Goal: Information Seeking & Learning: Check status

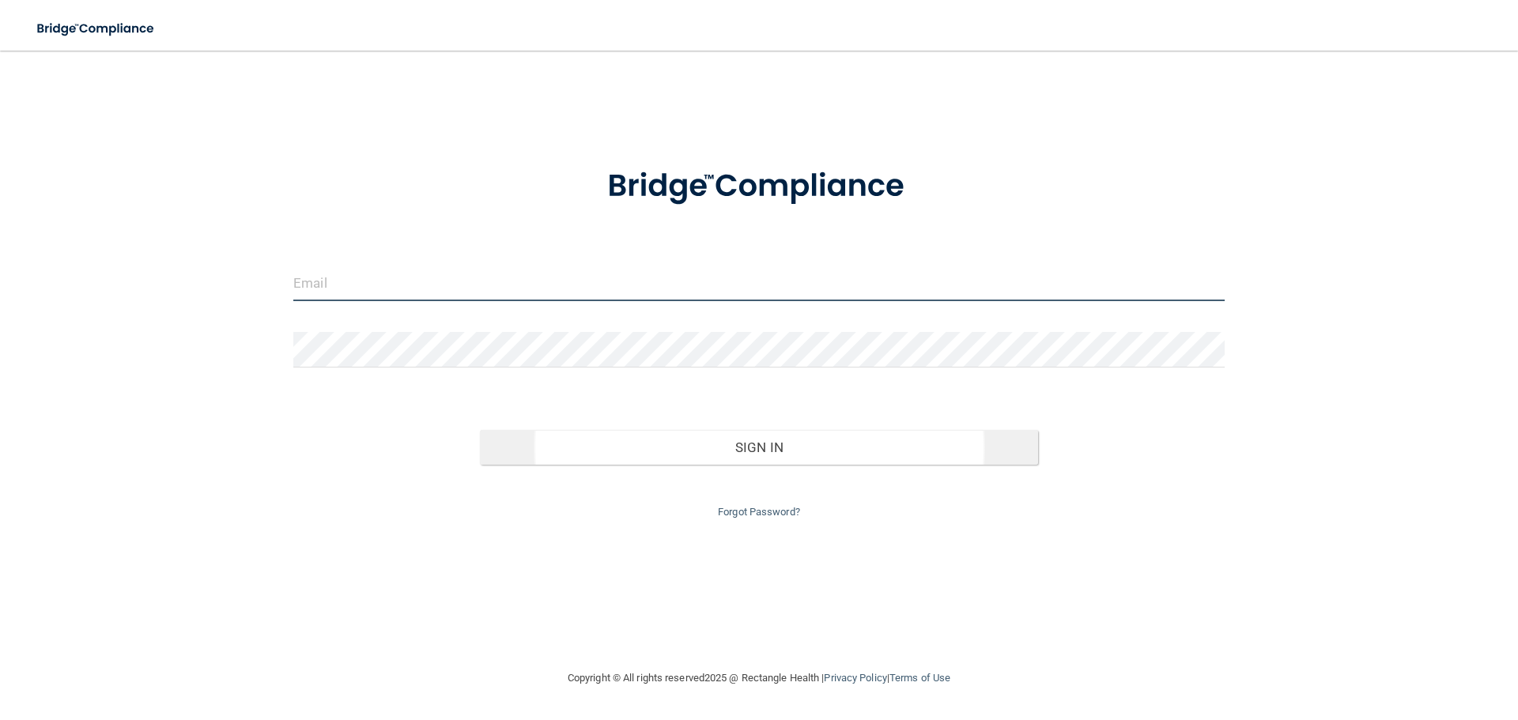
type input "[EMAIL_ADDRESS][DOMAIN_NAME]"
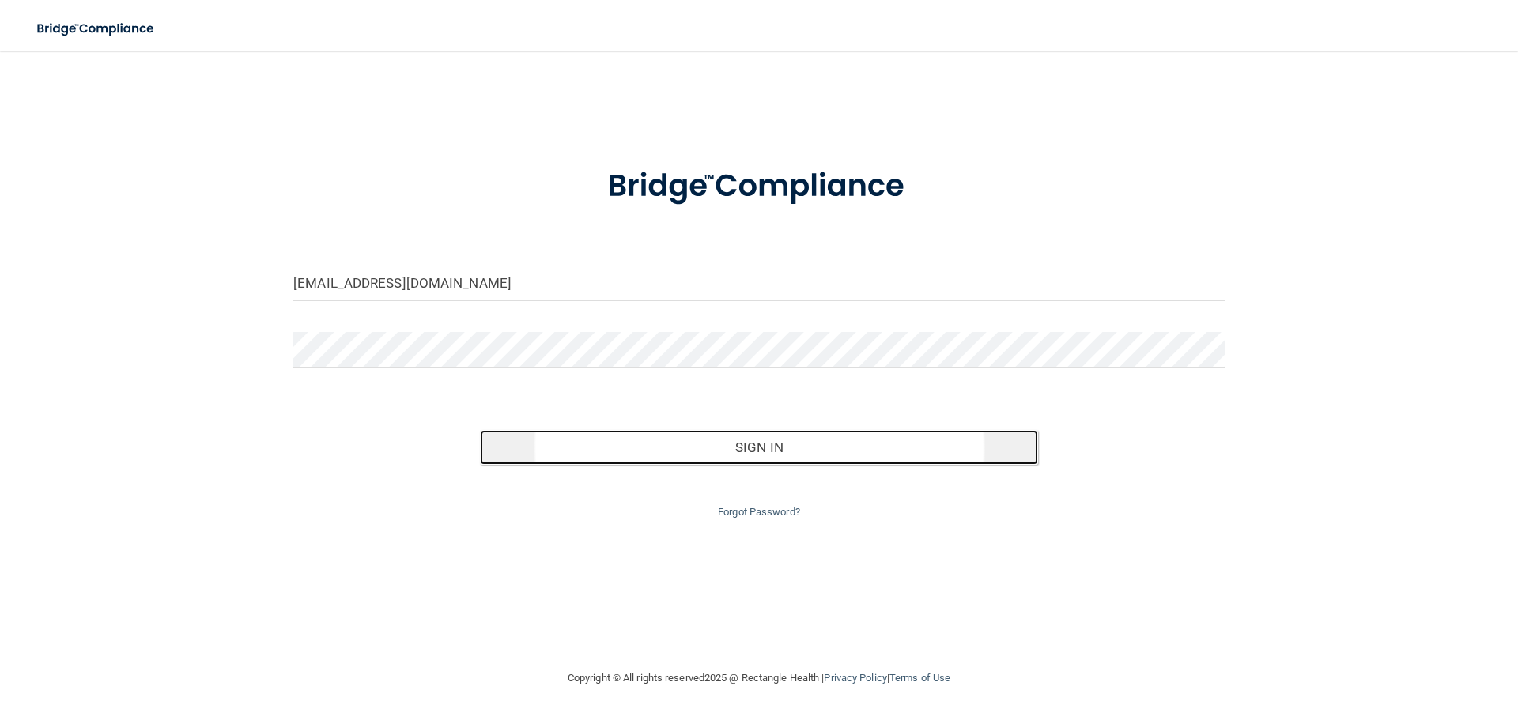
click at [713, 449] on button "Sign In" at bounding box center [759, 447] width 559 height 35
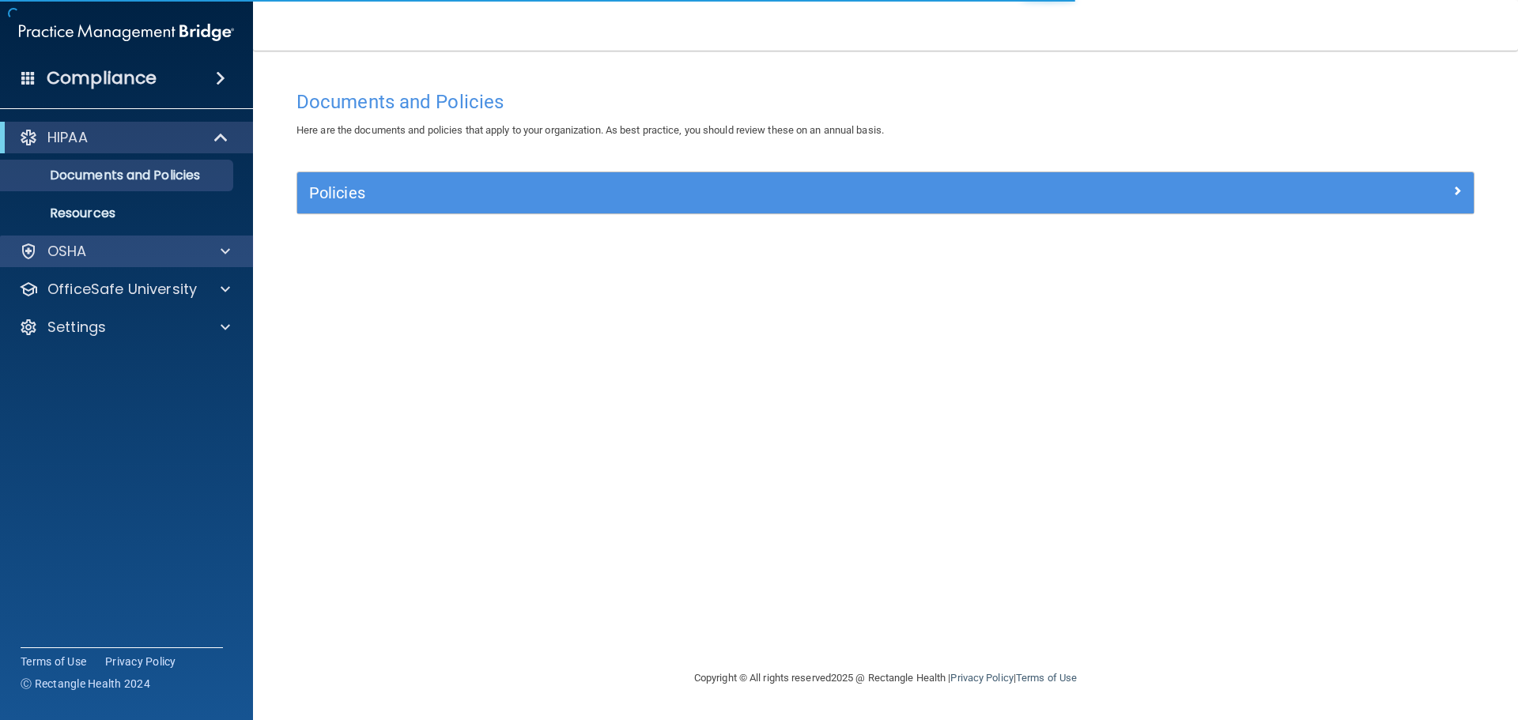
click at [106, 264] on div "OSHA" at bounding box center [127, 252] width 254 height 32
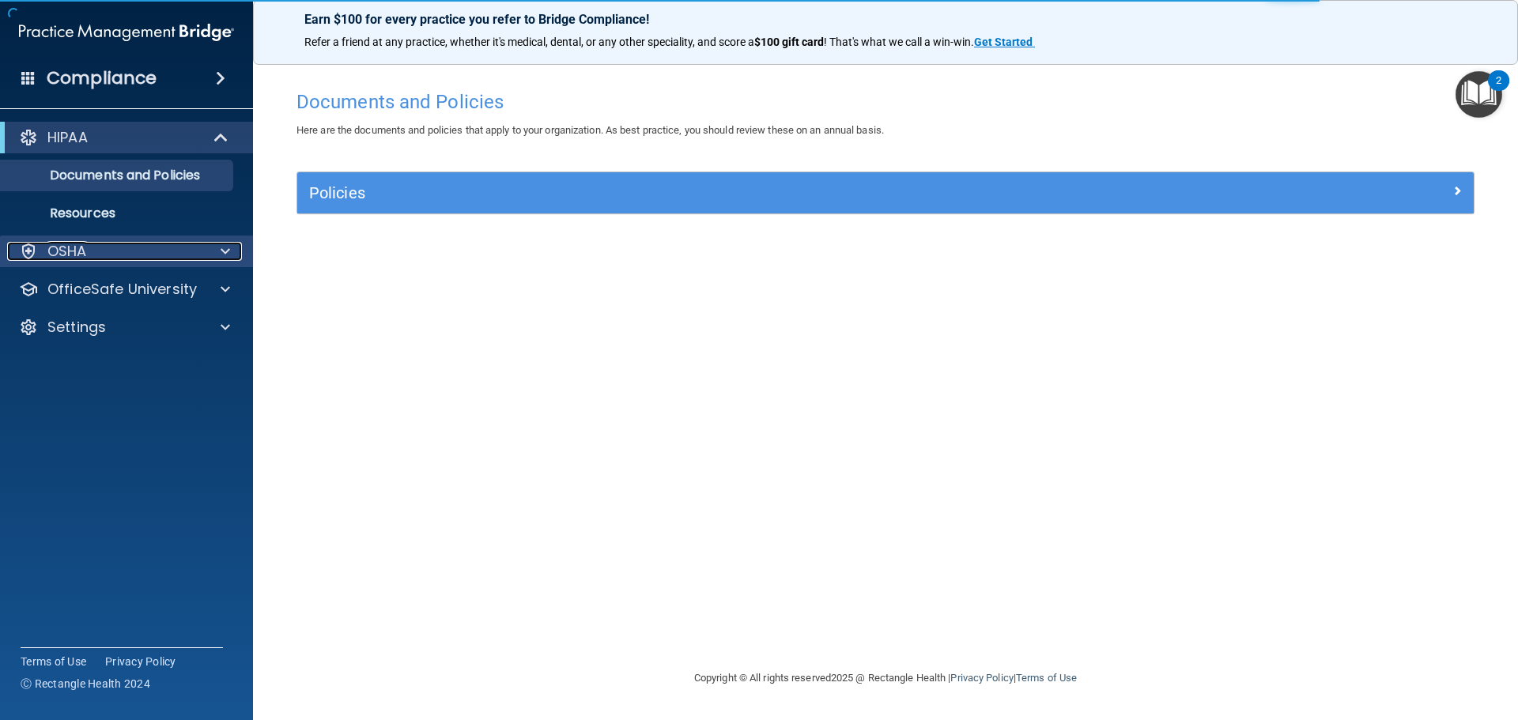
click at [161, 249] on div "OSHA" at bounding box center [105, 251] width 196 height 19
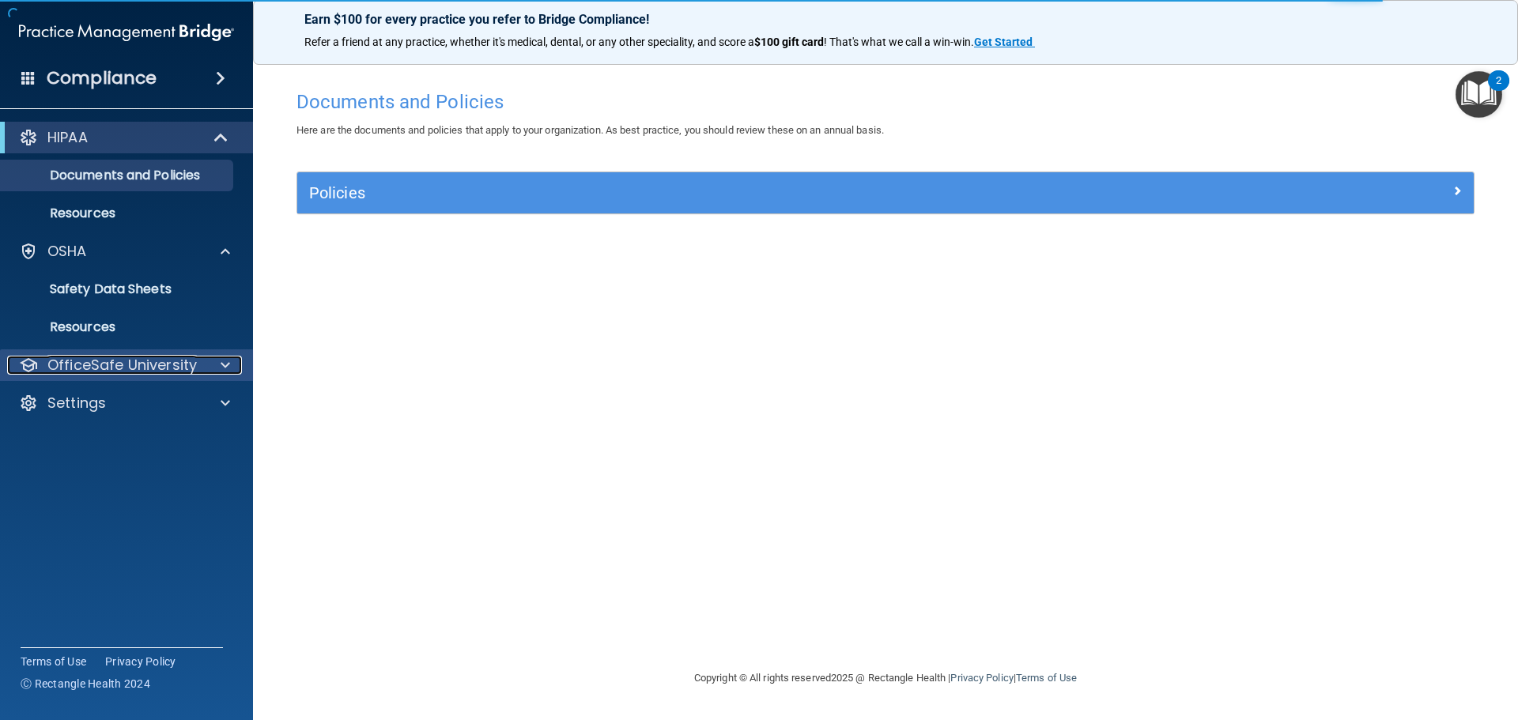
click at [198, 369] on div "OfficeSafe University" at bounding box center [105, 365] width 196 height 19
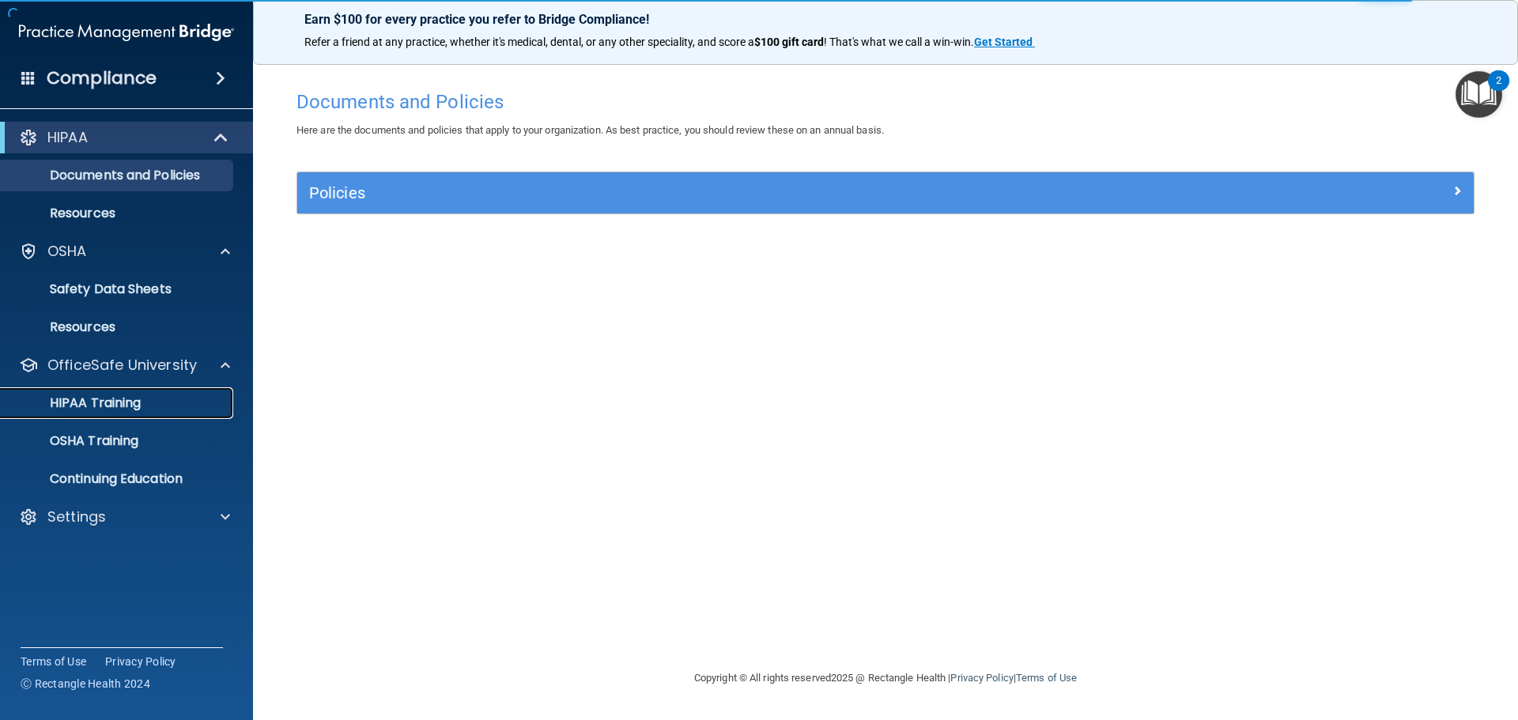
click at [108, 405] on p "HIPAA Training" at bounding box center [75, 403] width 130 height 16
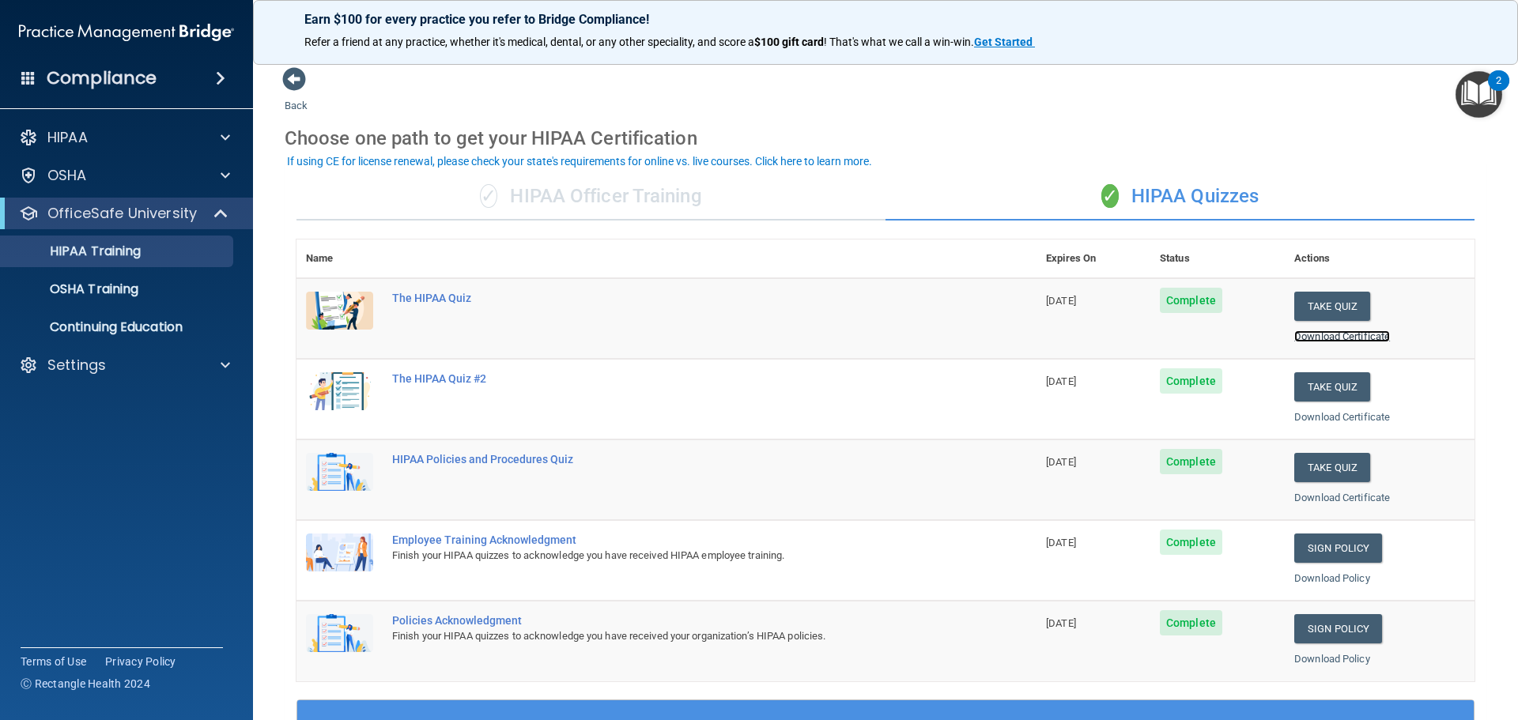
click at [1313, 334] on link "Download Certificate" at bounding box center [1342, 337] width 96 height 12
click at [114, 378] on div "Settings" at bounding box center [127, 365] width 254 height 32
click at [173, 322] on p "Continuing Education" at bounding box center [118, 327] width 216 height 16
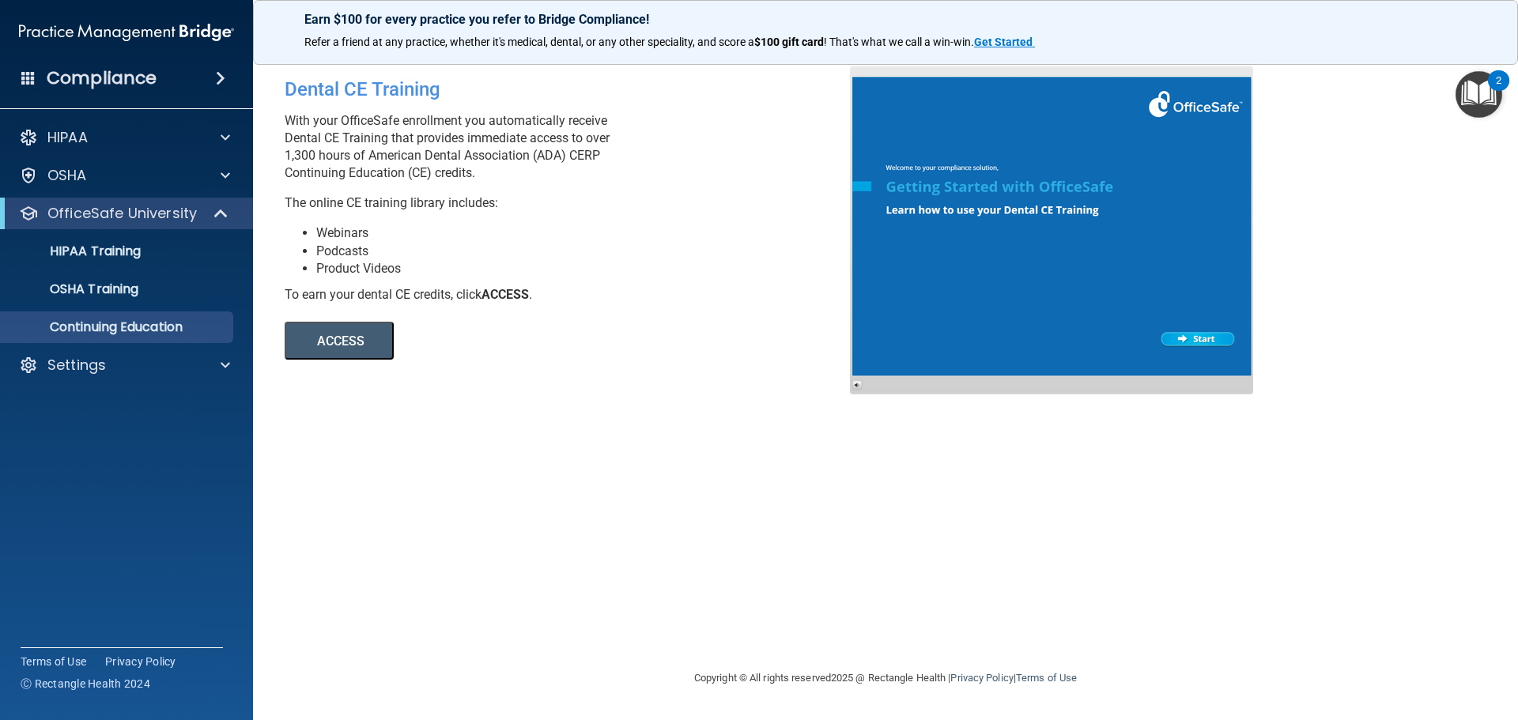
click at [338, 353] on button "ACCESS" at bounding box center [339, 341] width 109 height 38
click at [99, 64] on div "Compliance" at bounding box center [126, 78] width 253 height 35
click at [221, 79] on span at bounding box center [220, 78] width 9 height 19
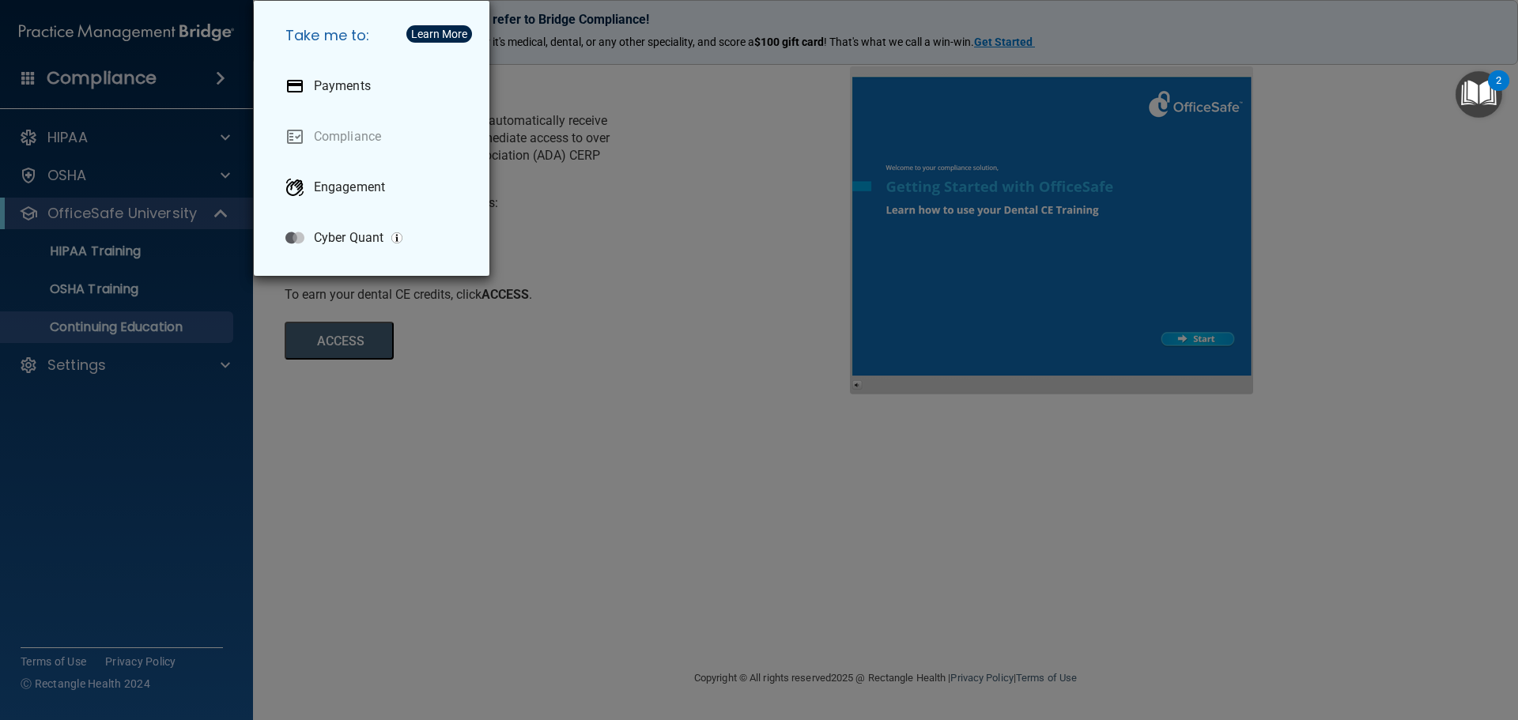
click at [183, 477] on div "Take me to: Payments Compliance Engagement Cyber Quant" at bounding box center [759, 360] width 1518 height 720
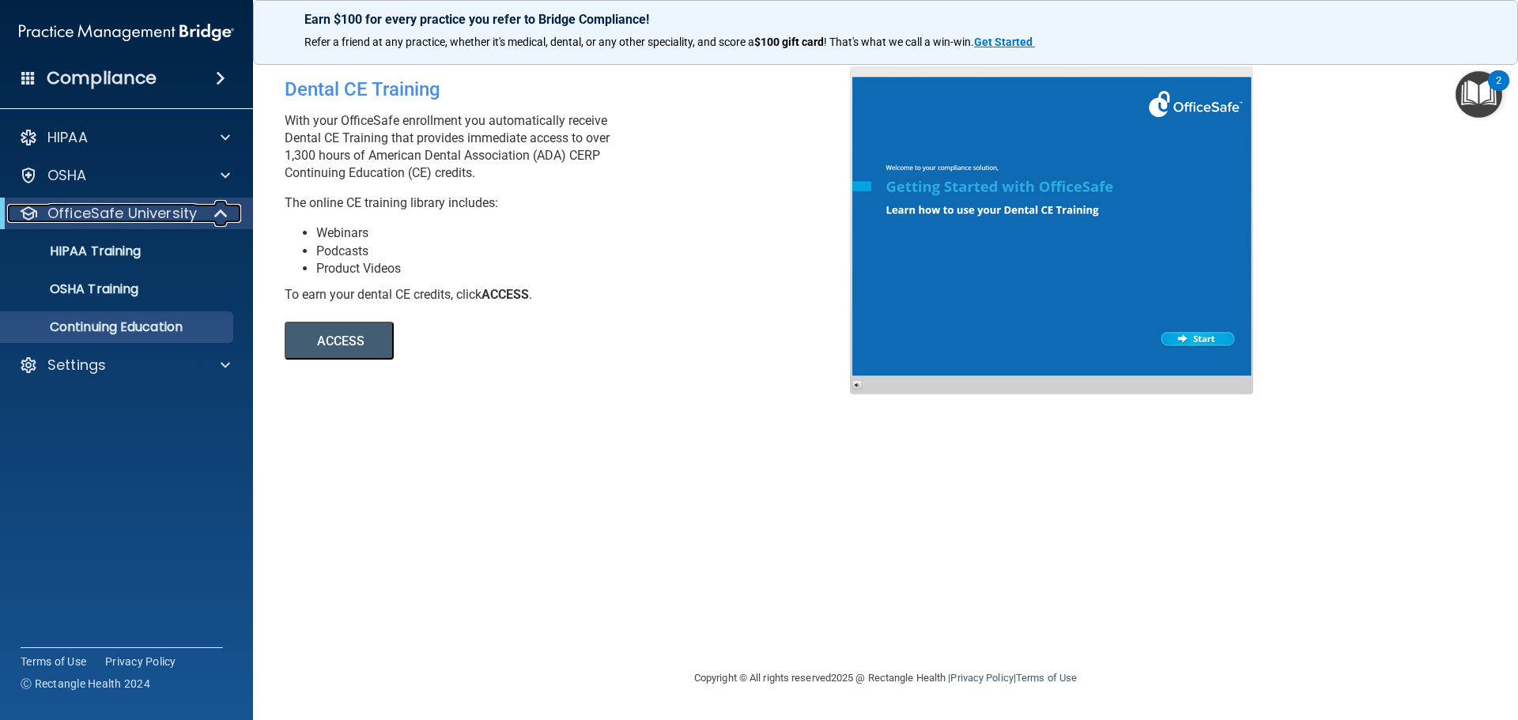
click at [85, 214] on p "OfficeSafe University" at bounding box center [121, 213] width 149 height 19
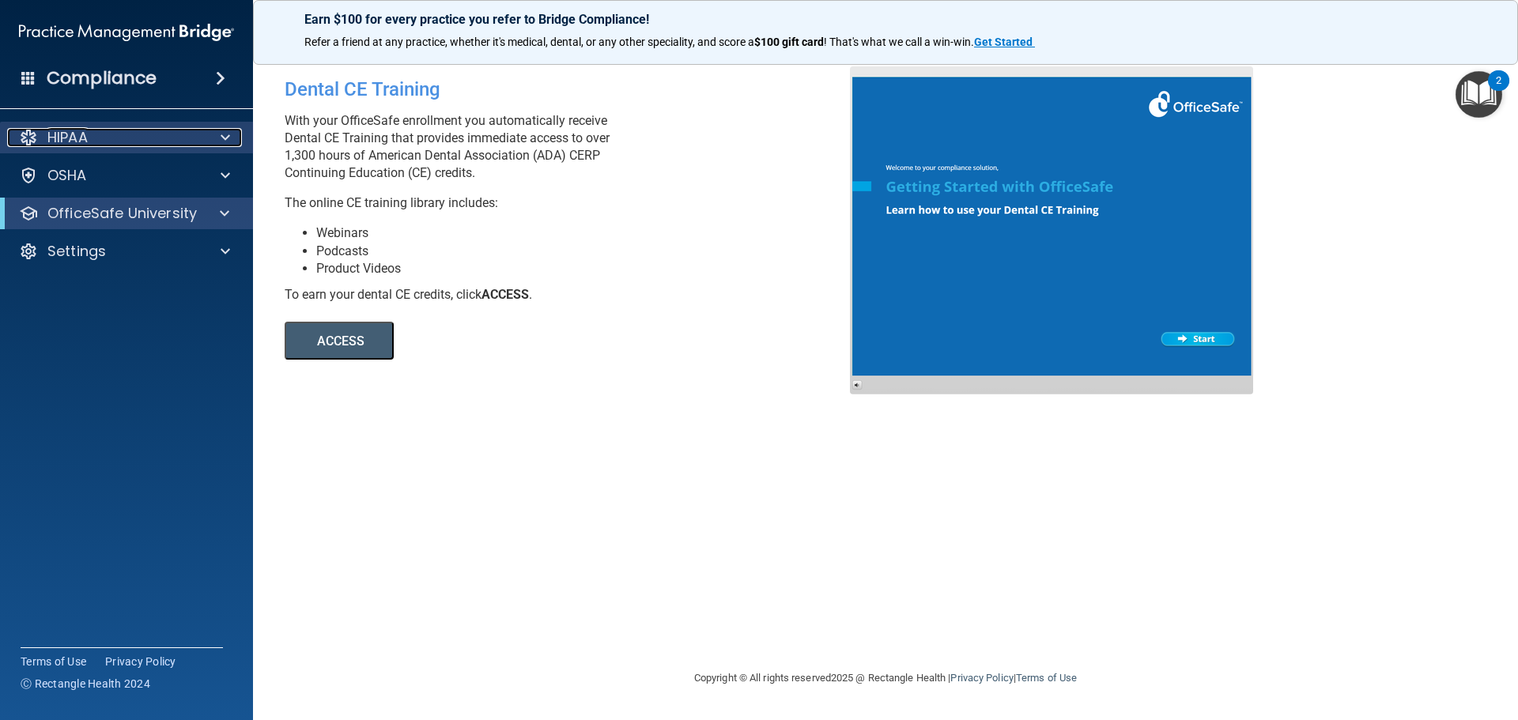
click at [84, 142] on p "HIPAA" at bounding box center [67, 137] width 40 height 19
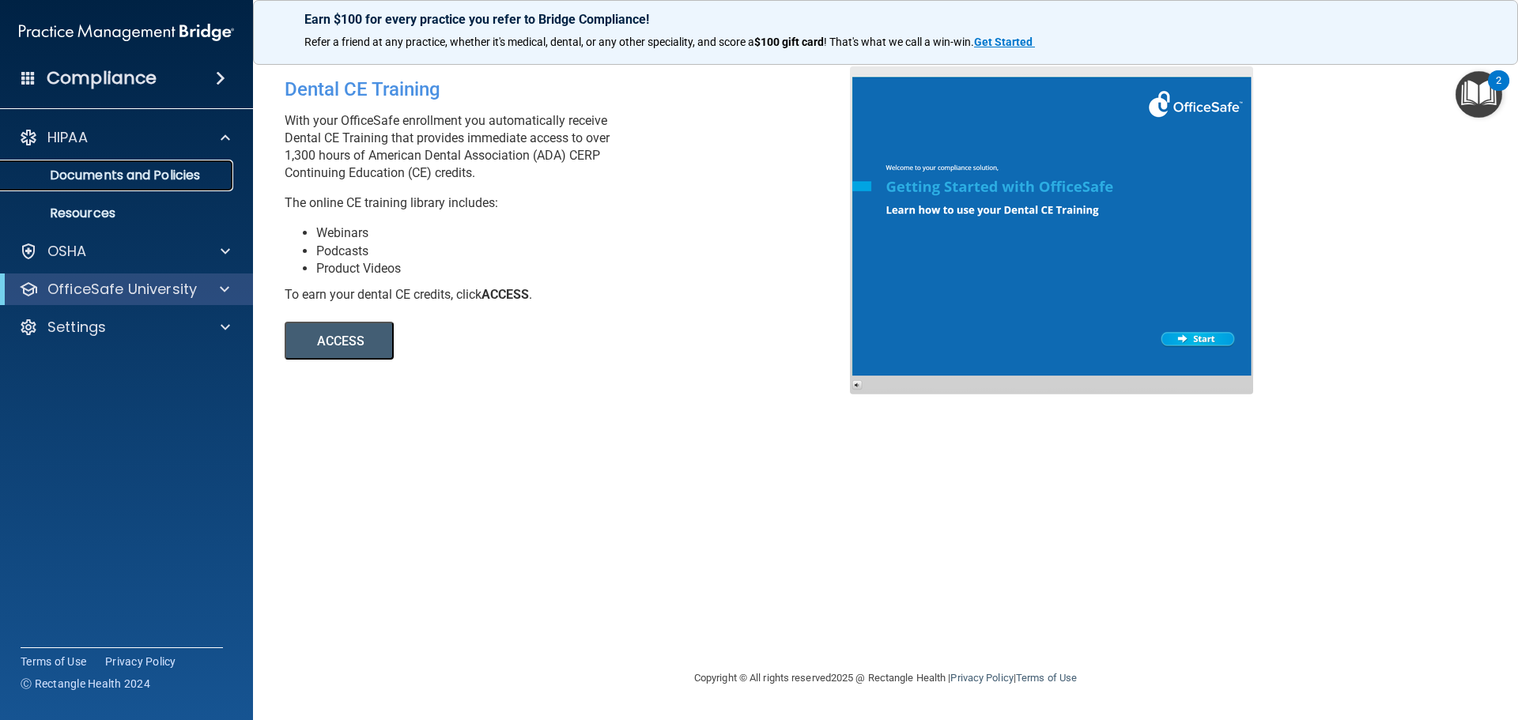
click at [102, 168] on p "Documents and Policies" at bounding box center [118, 176] width 216 height 16
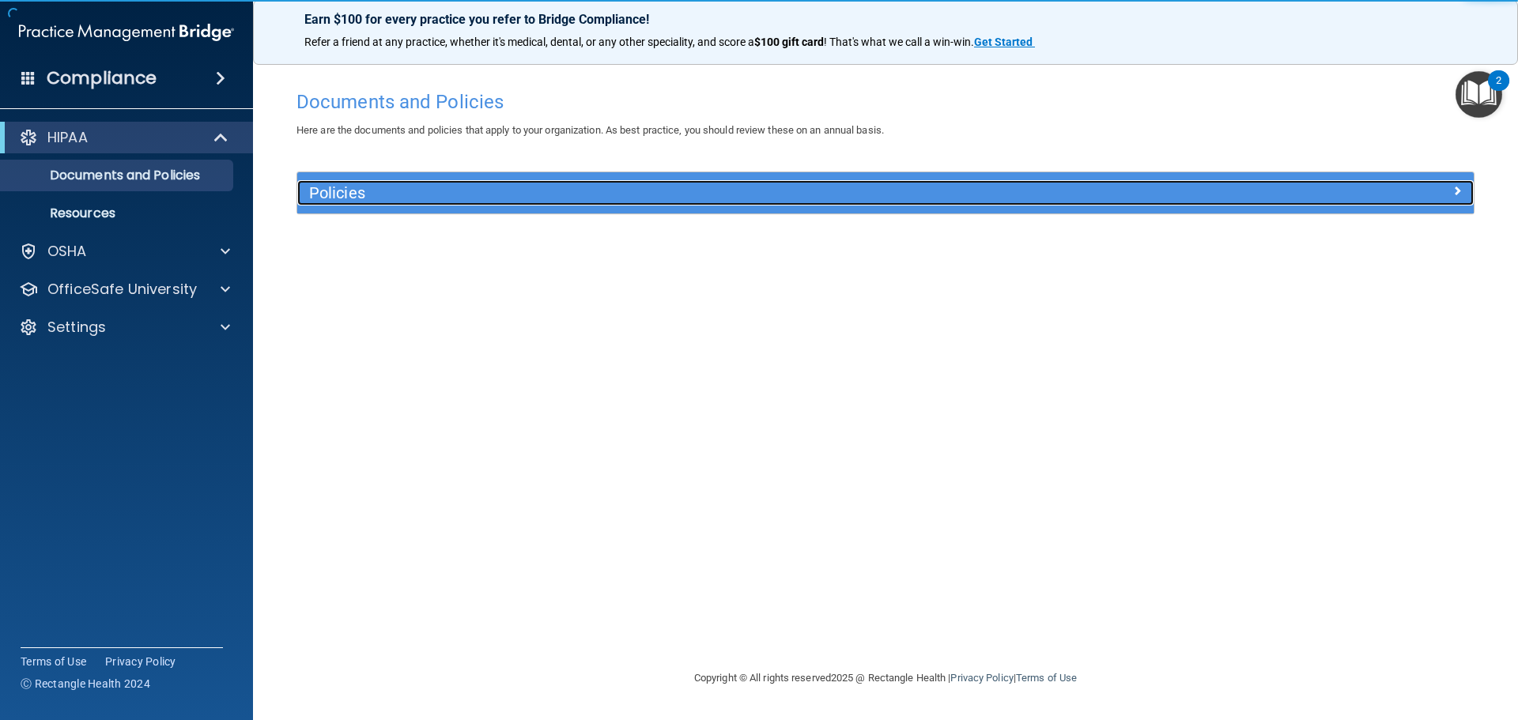
click at [334, 192] on h5 "Policies" at bounding box center [738, 192] width 859 height 17
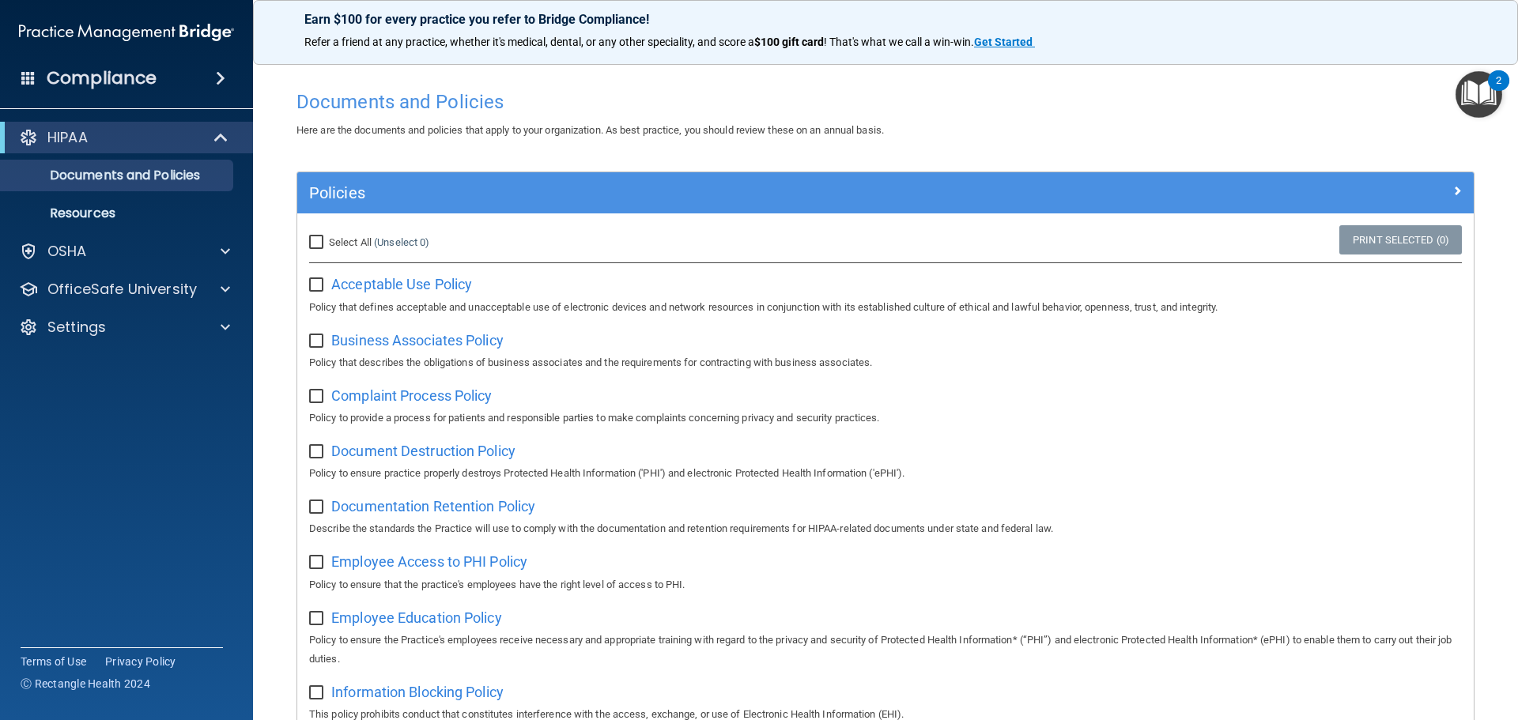
click at [1490, 93] on img "Open Resource Center, 2 new notifications" at bounding box center [1479, 94] width 47 height 47
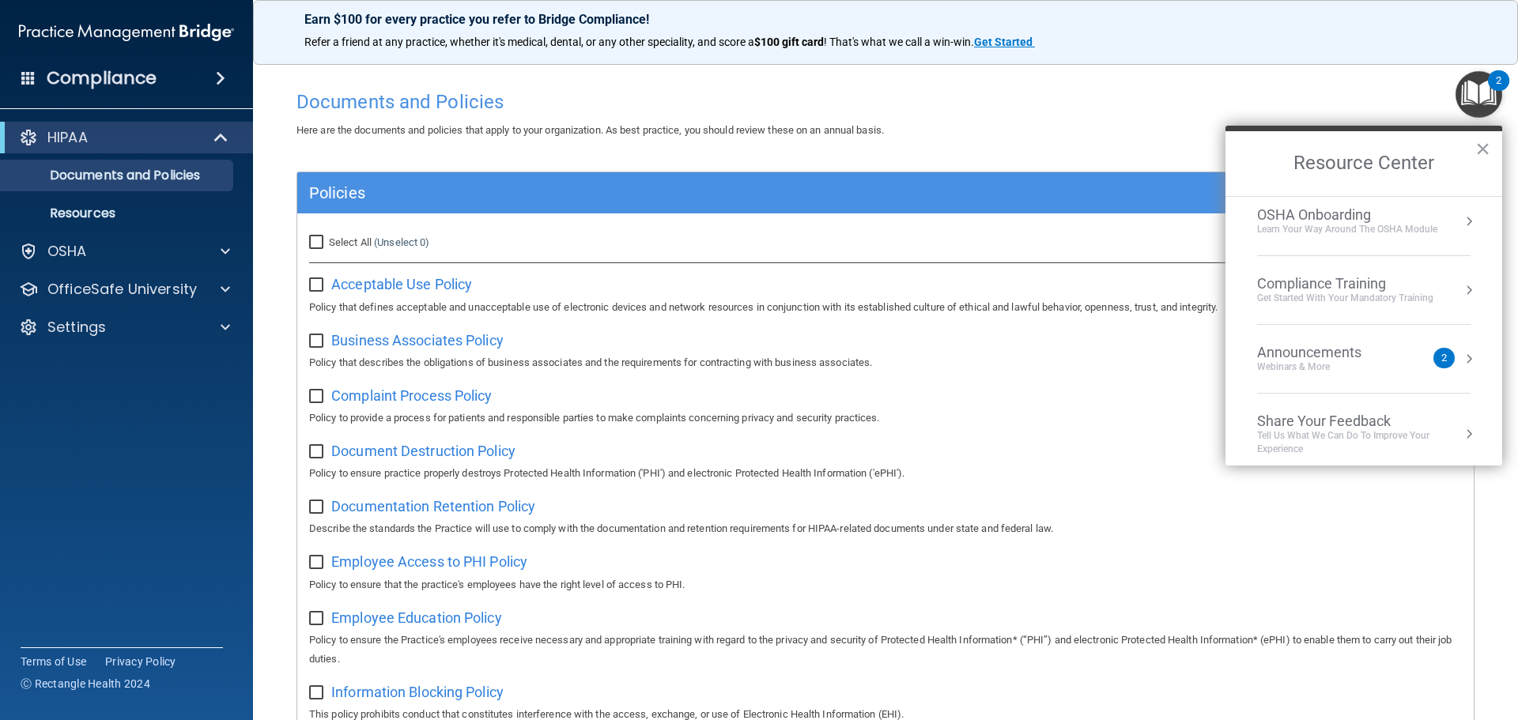
scroll to position [89, 0]
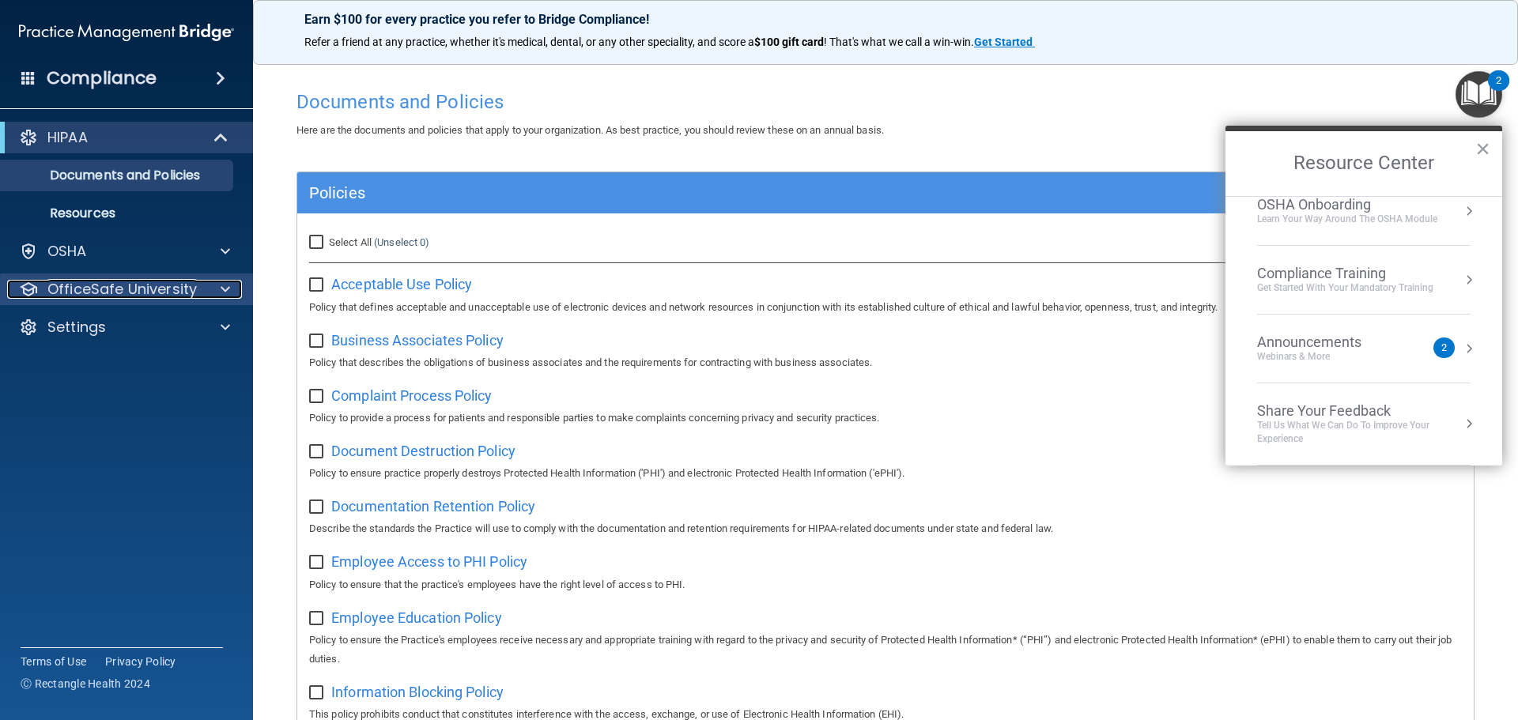
click at [142, 289] on p "OfficeSafe University" at bounding box center [121, 289] width 149 height 19
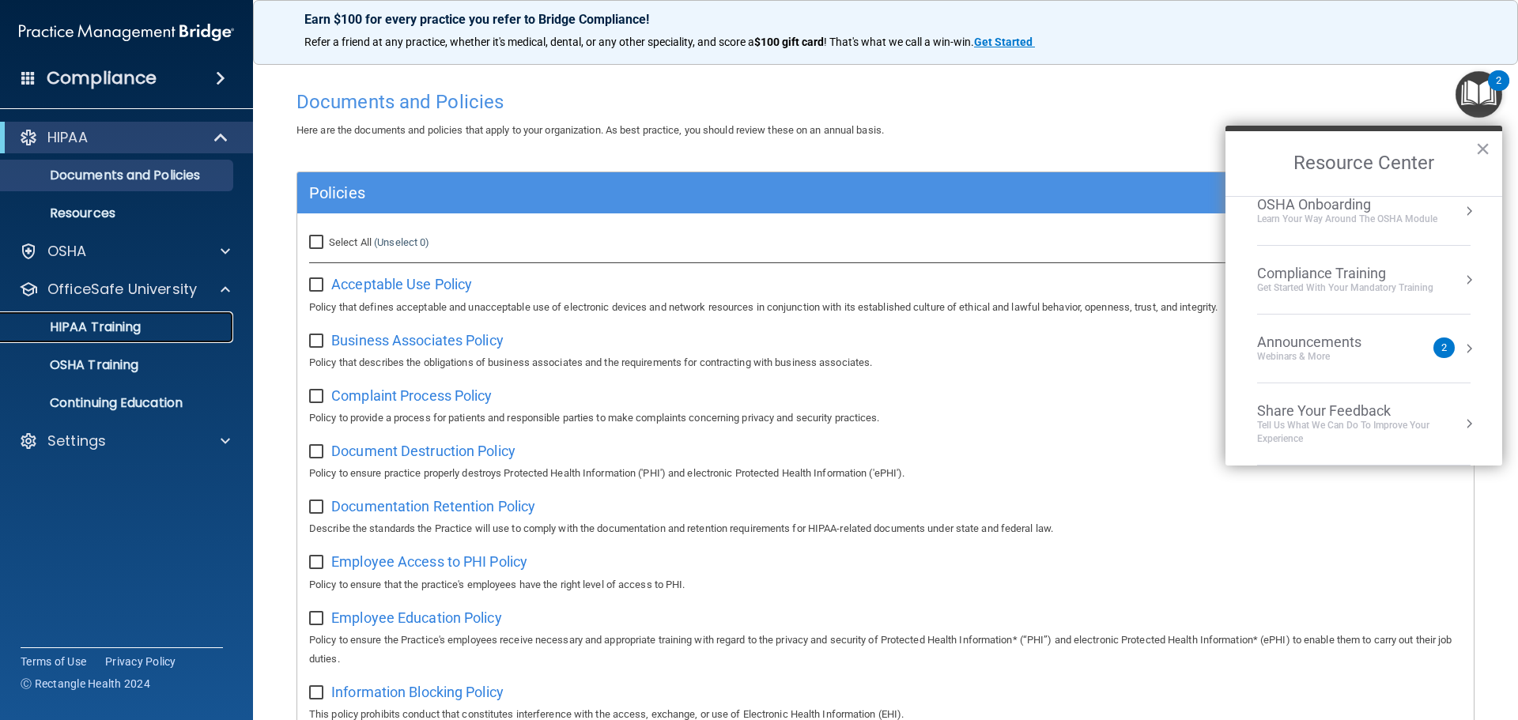
click at [127, 331] on p "HIPAA Training" at bounding box center [75, 327] width 130 height 16
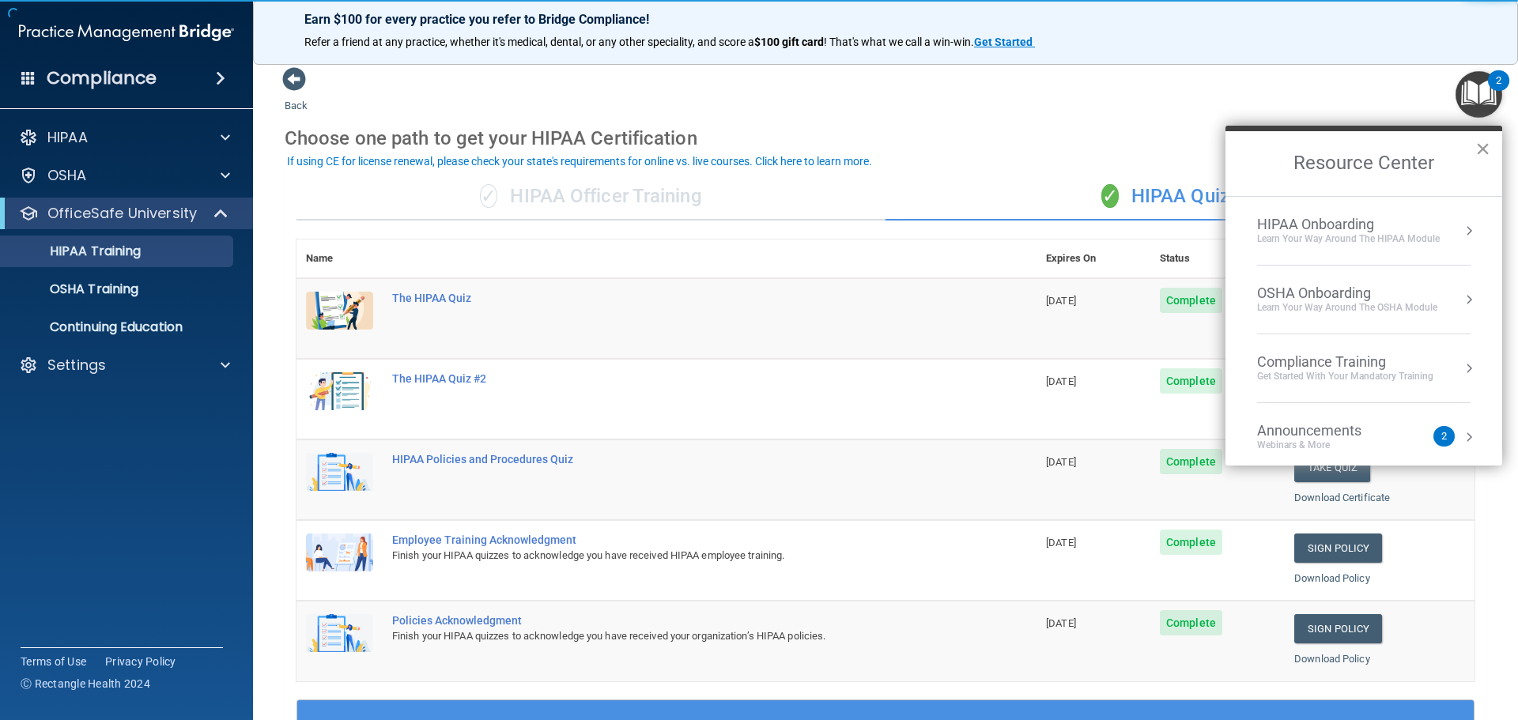
click at [1487, 145] on button "×" at bounding box center [1482, 148] width 15 height 25
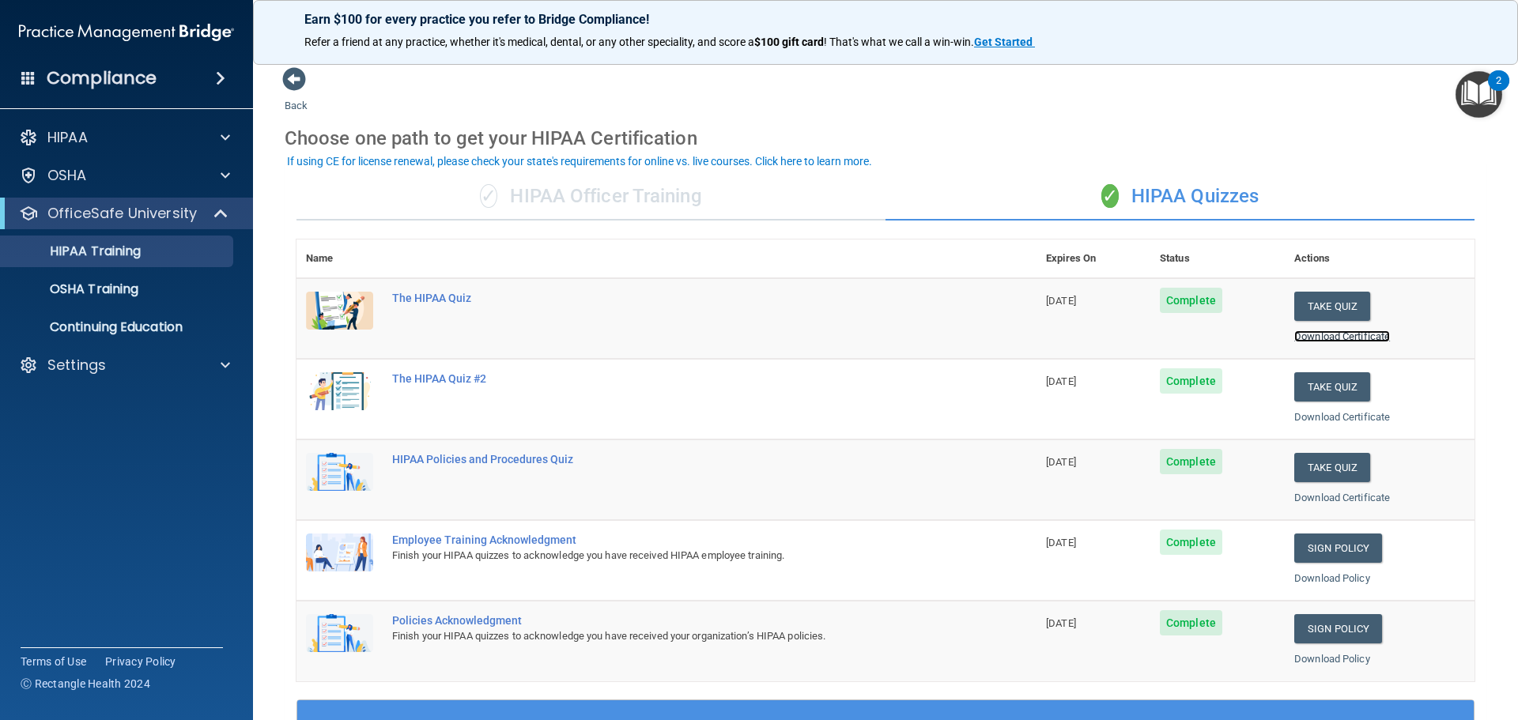
click at [1319, 335] on link "Download Certificate" at bounding box center [1342, 337] width 96 height 12
click at [1196, 299] on span "Complete" at bounding box center [1191, 300] width 62 height 25
click at [436, 300] on div "The HIPAA Quiz" at bounding box center [674, 298] width 565 height 13
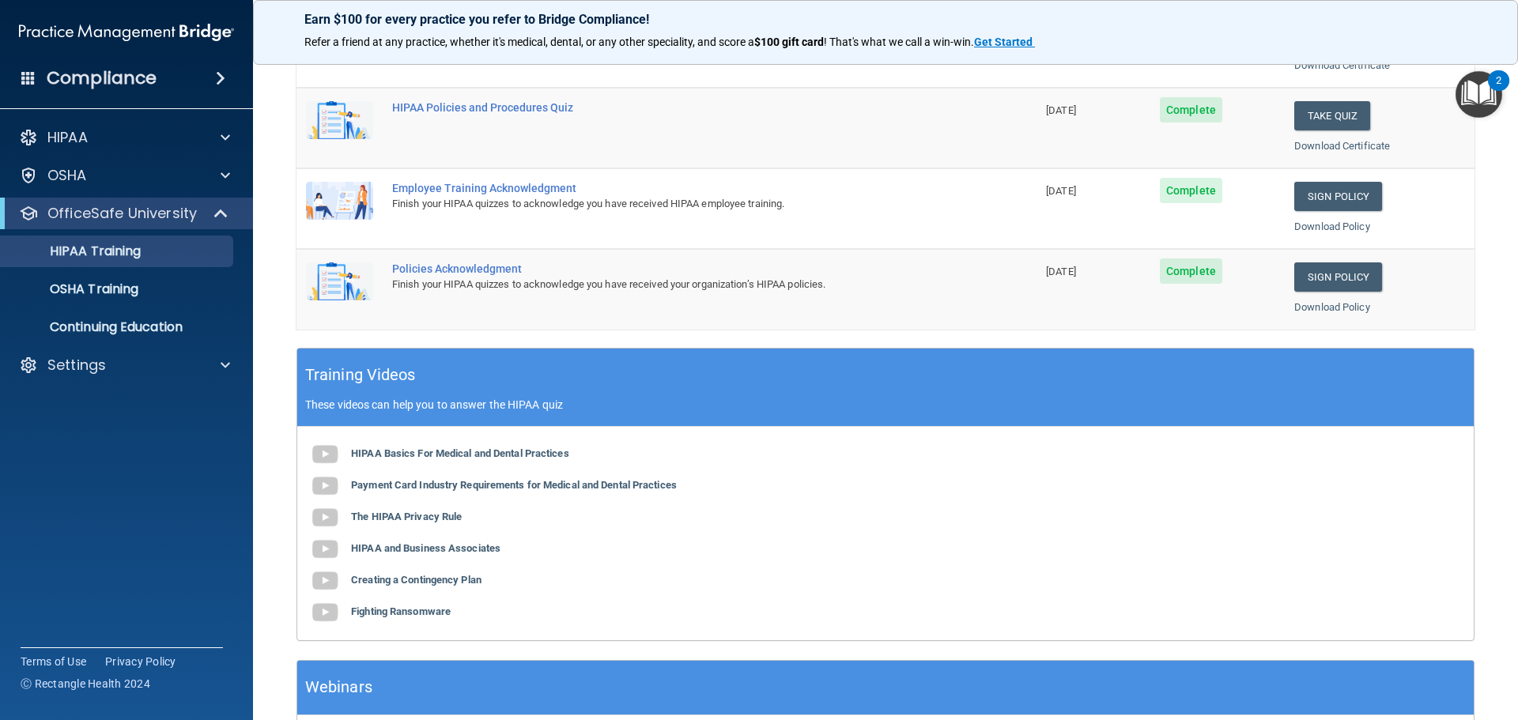
scroll to position [470, 0]
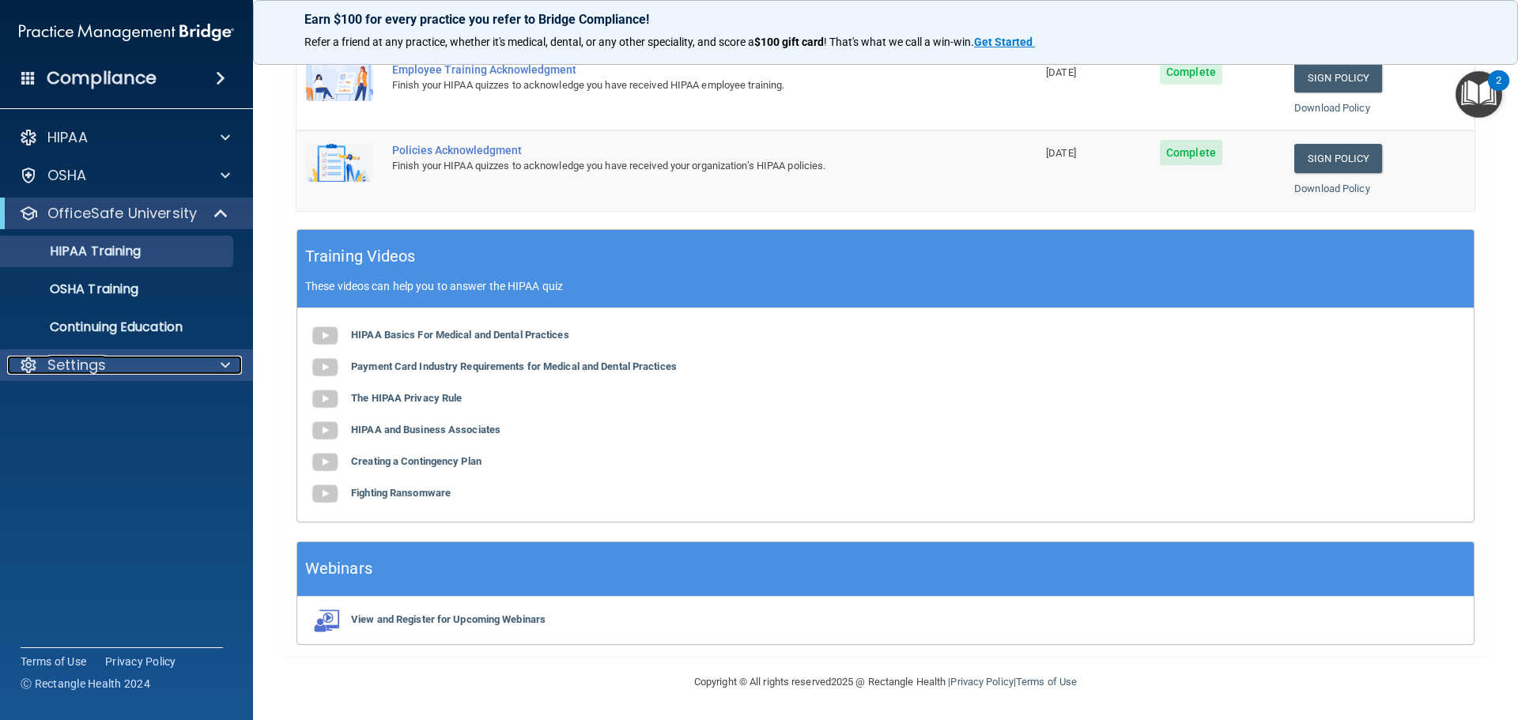
click at [232, 364] on div at bounding box center [223, 365] width 40 height 19
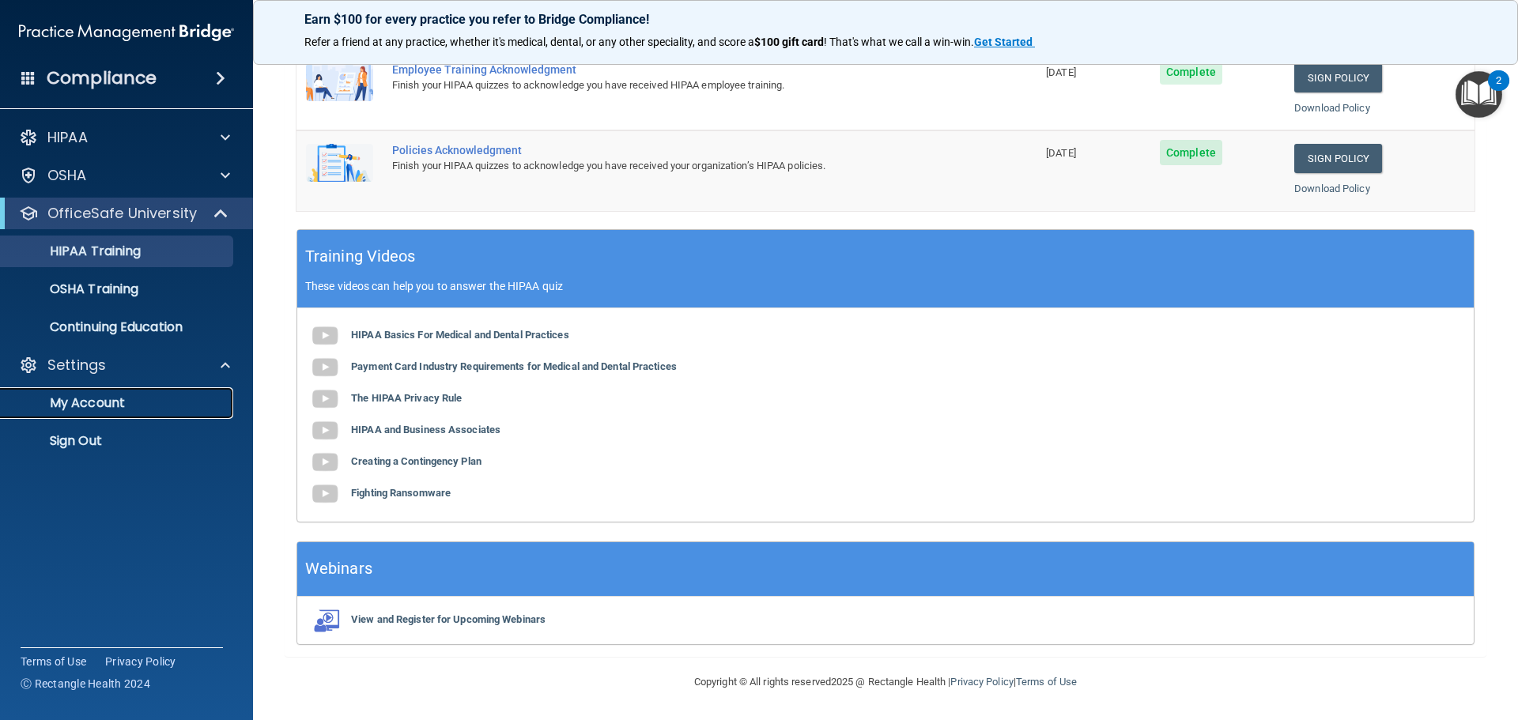
click at [123, 397] on p "My Account" at bounding box center [118, 403] width 216 height 16
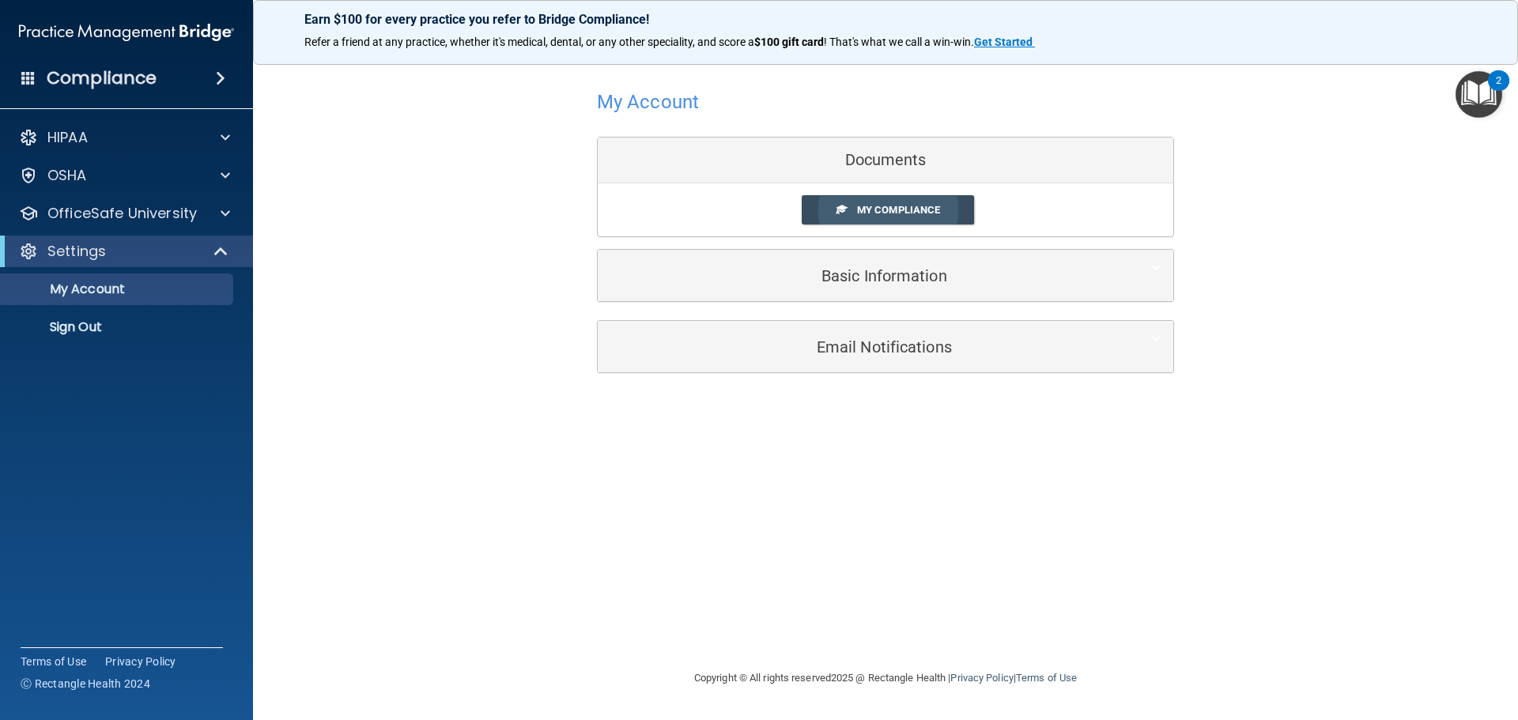
click at [860, 213] on span "My Compliance" at bounding box center [898, 210] width 83 height 12
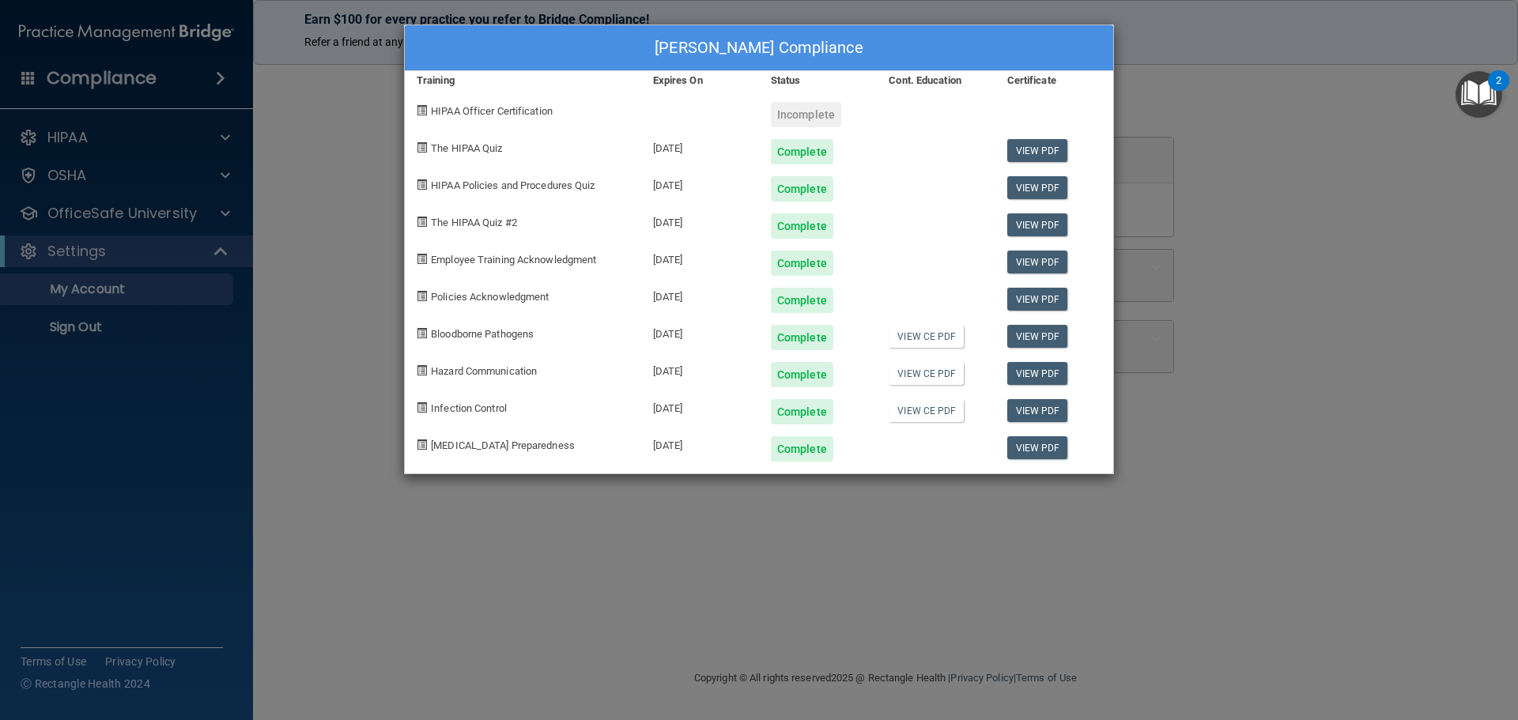
click at [338, 335] on div "[PERSON_NAME] Compliance Training Expires On Status Cont. Education Certificate…" at bounding box center [759, 360] width 1518 height 720
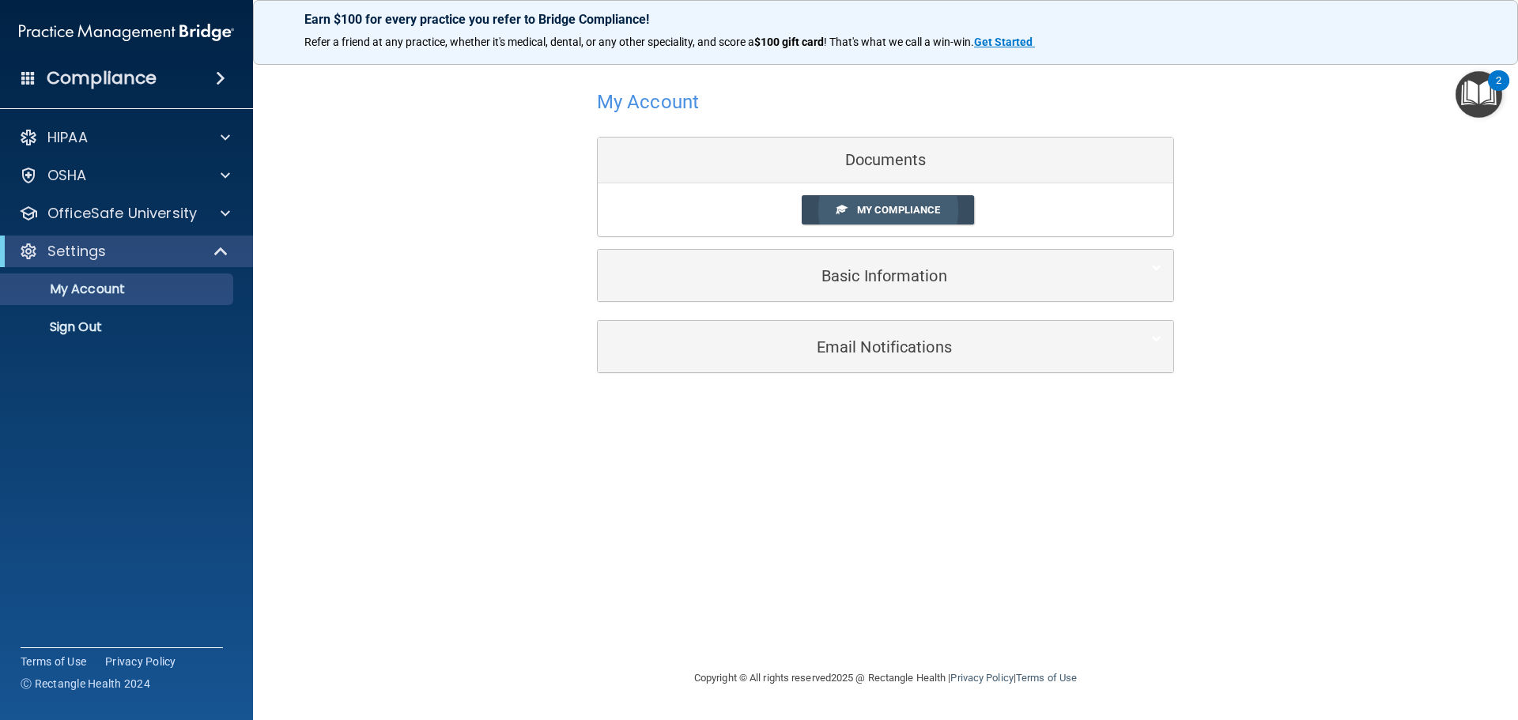
click at [931, 212] on span "My Compliance" at bounding box center [898, 210] width 83 height 12
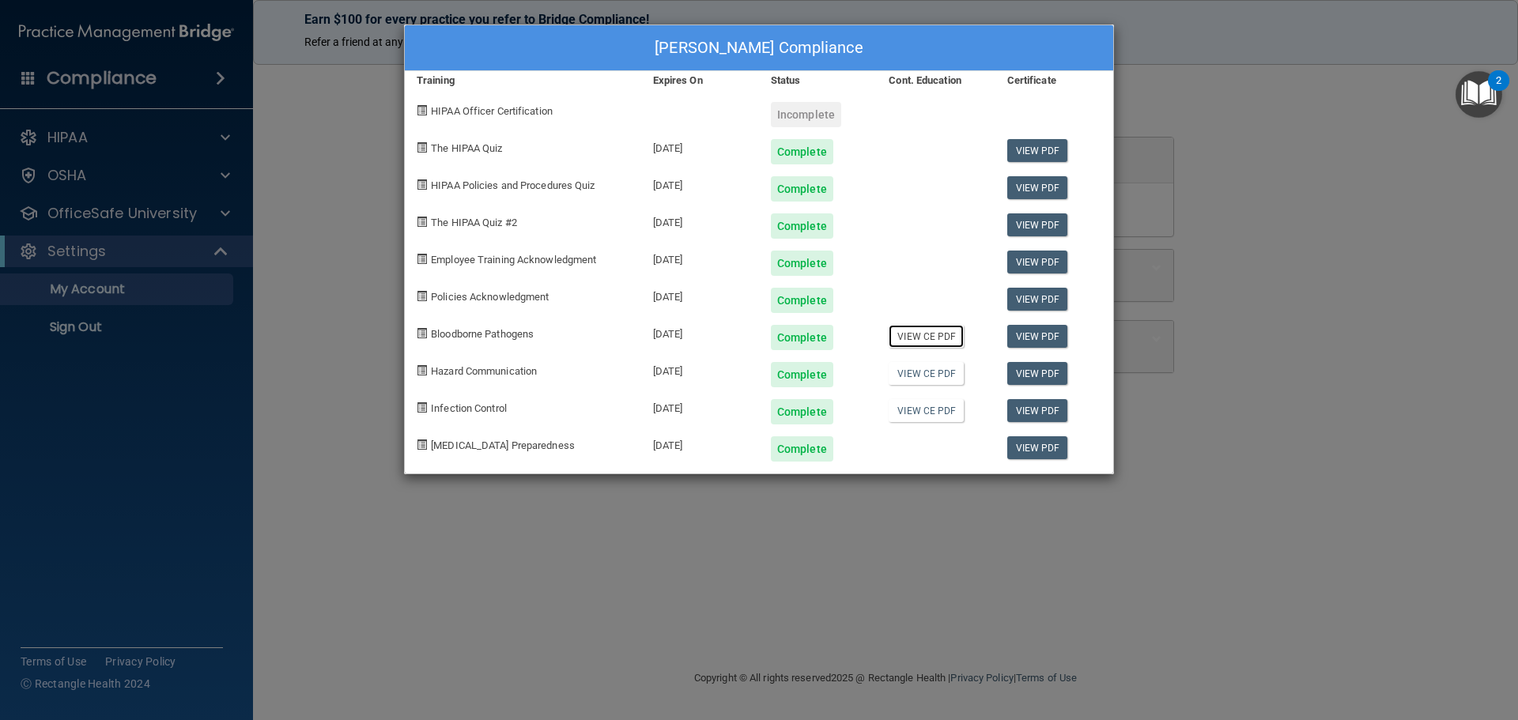
click at [910, 341] on link "View CE PDF" at bounding box center [926, 336] width 75 height 23
click at [912, 383] on link "View CE PDF" at bounding box center [926, 373] width 75 height 23
click at [939, 414] on link "View CE PDF" at bounding box center [926, 410] width 75 height 23
